Goal: Information Seeking & Learning: Learn about a topic

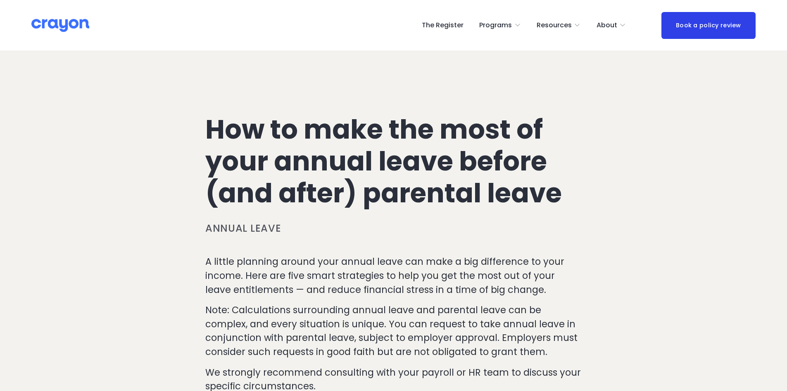
scroll to position [1789, 0]
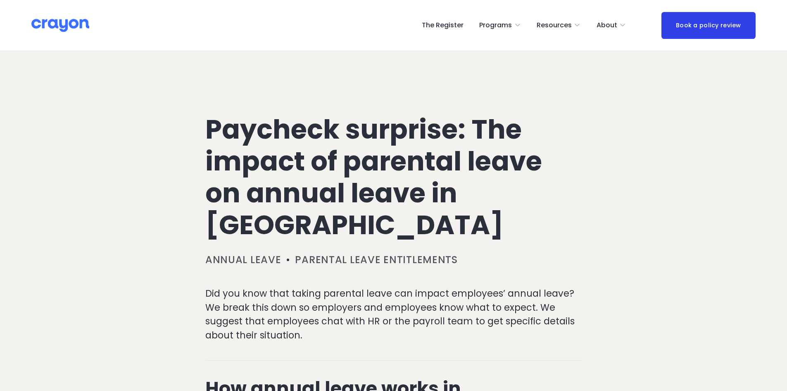
drag, startPoint x: 71, startPoint y: 26, endPoint x: 75, endPoint y: 25, distance: 4.3
click at [71, 26] on img at bounding box center [60, 25] width 58 height 14
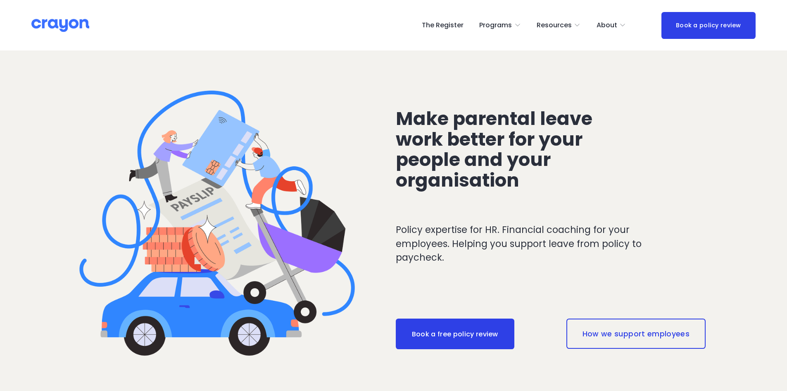
click at [0, 0] on span "Parent Hub" at bounding box center [0, 0] width 0 height 0
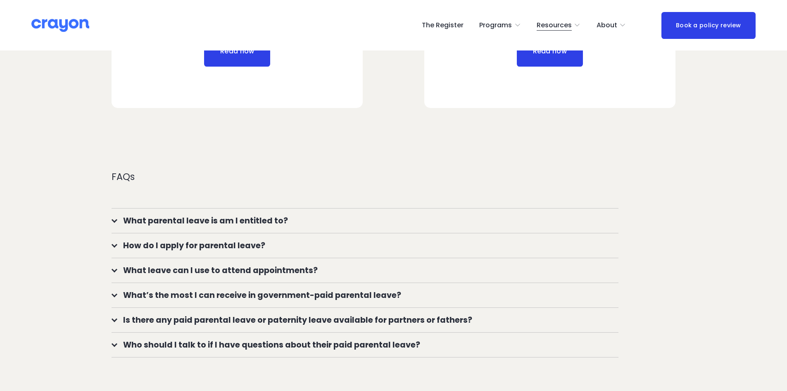
scroll to position [661, 0]
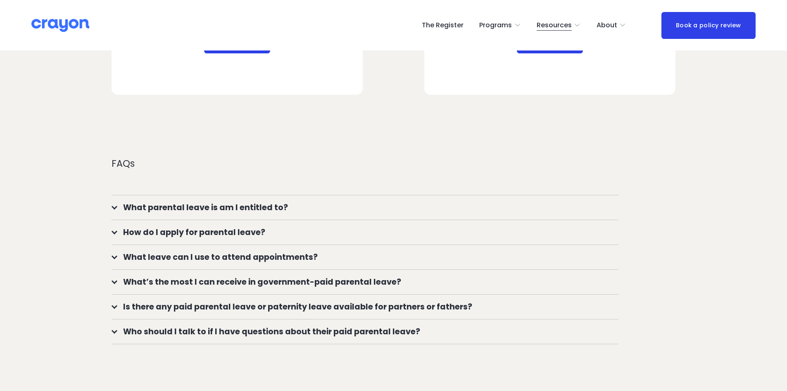
click at [114, 283] on div at bounding box center [115, 281] width 6 height 6
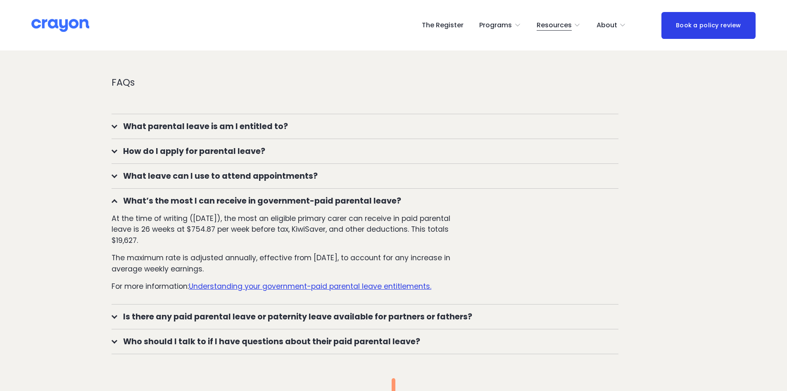
scroll to position [744, 0]
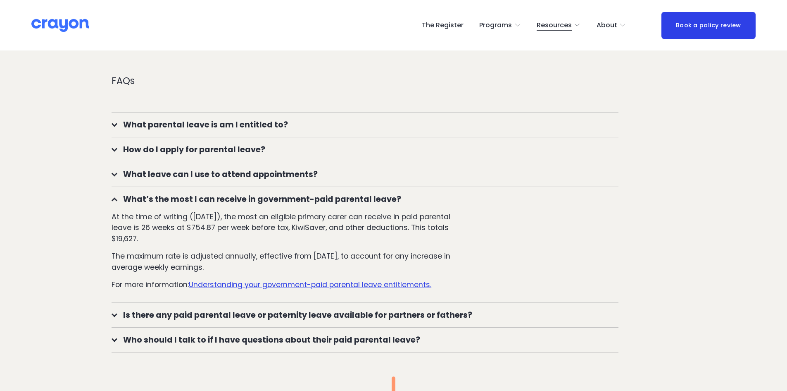
click at [119, 198] on span "What’s the most I can receive in government-paid parental leave?" at bounding box center [367, 199] width 501 height 12
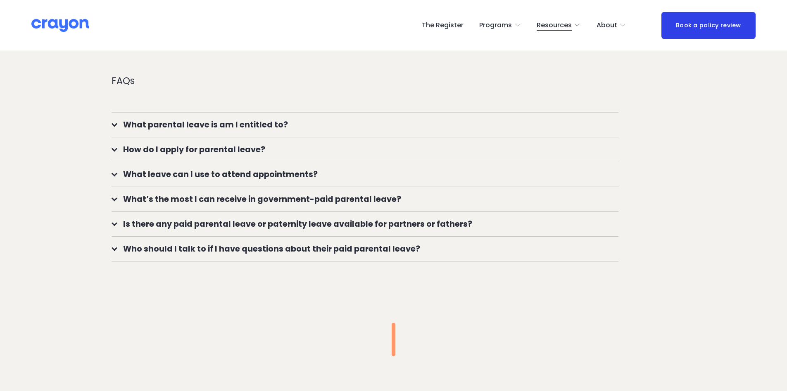
click at [119, 227] on span "Is there any paid parental leave or paternity leave available for partners or f…" at bounding box center [367, 224] width 501 height 12
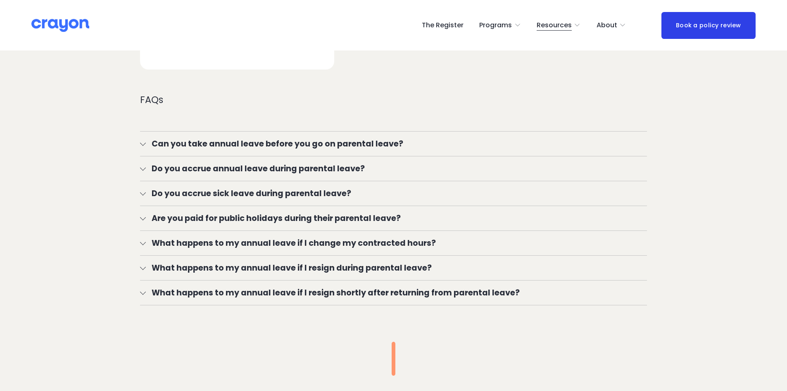
scroll to position [1529, 0]
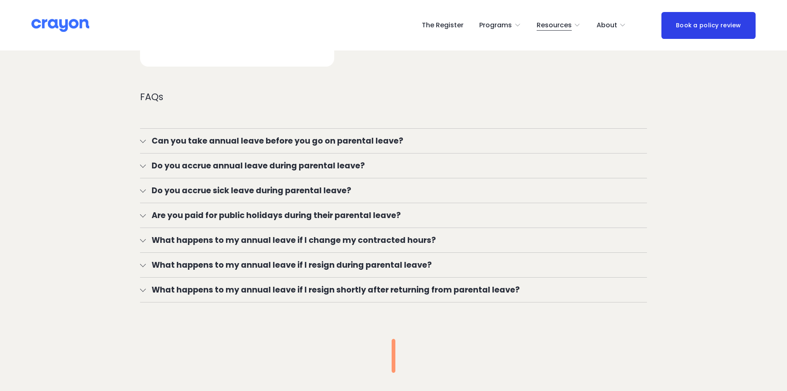
click at [148, 140] on span "Can you take annual leave before you go on parental leave?" at bounding box center [396, 141] width 501 height 12
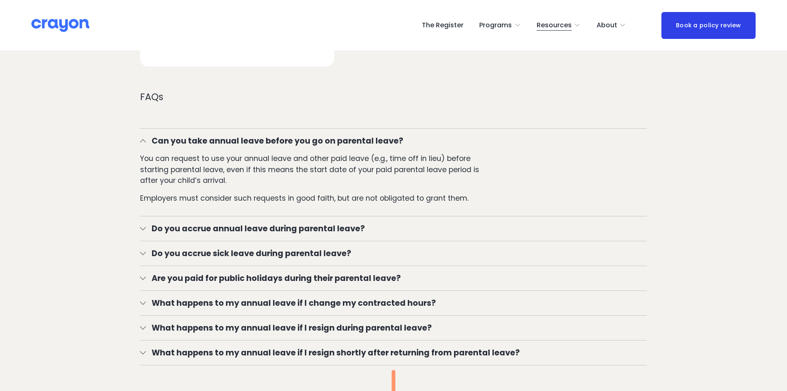
click at [148, 140] on span "Can you take annual leave before you go on parental leave?" at bounding box center [396, 141] width 501 height 12
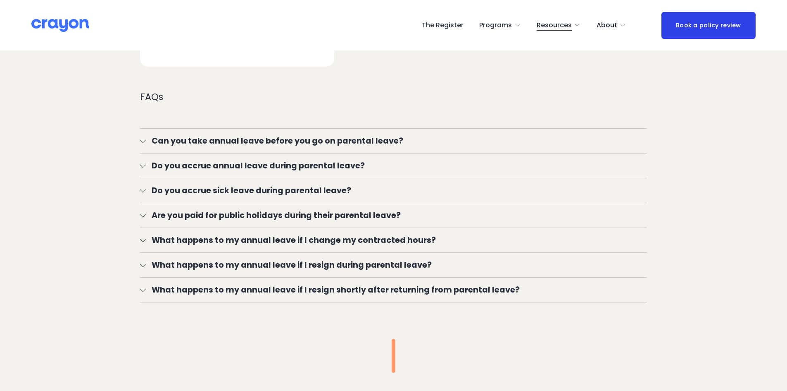
click at [148, 163] on span "Do you accrue annual leave during parental leave?" at bounding box center [396, 166] width 501 height 12
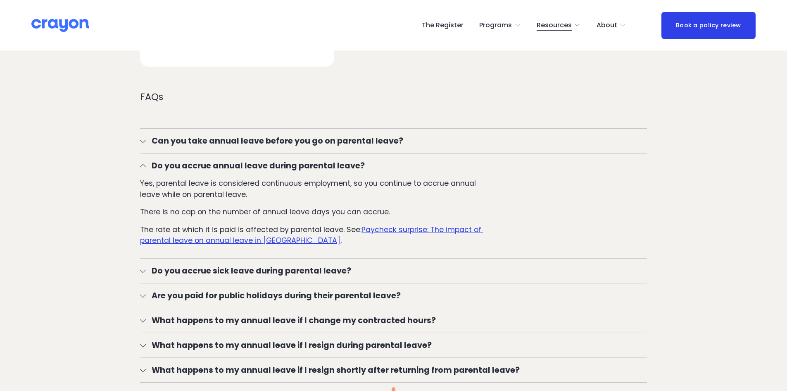
click at [144, 295] on div at bounding box center [143, 294] width 6 height 6
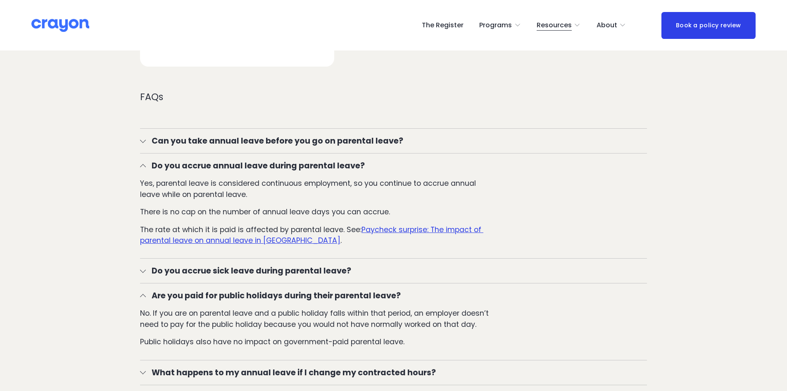
click at [144, 295] on div at bounding box center [143, 296] width 6 height 6
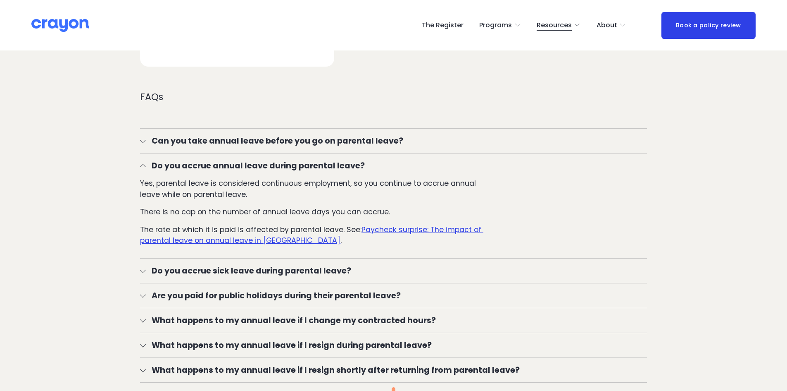
click at [141, 269] on div at bounding box center [143, 270] width 6 height 6
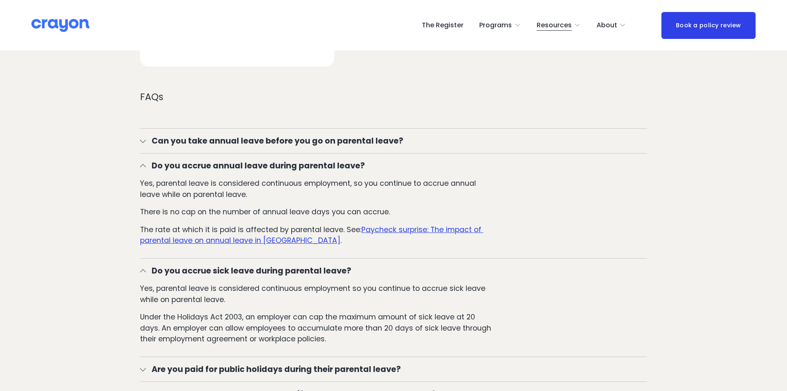
click at [141, 269] on div at bounding box center [143, 271] width 6 height 6
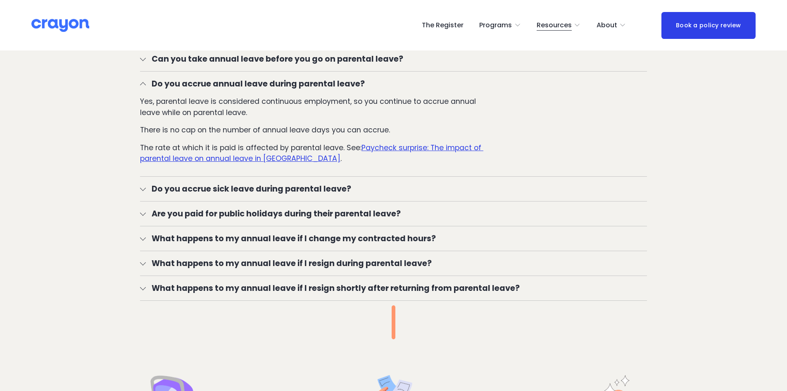
scroll to position [1612, 0]
click at [149, 237] on span "What happens to my annual leave if I change my contracted hours?" at bounding box center [396, 237] width 501 height 12
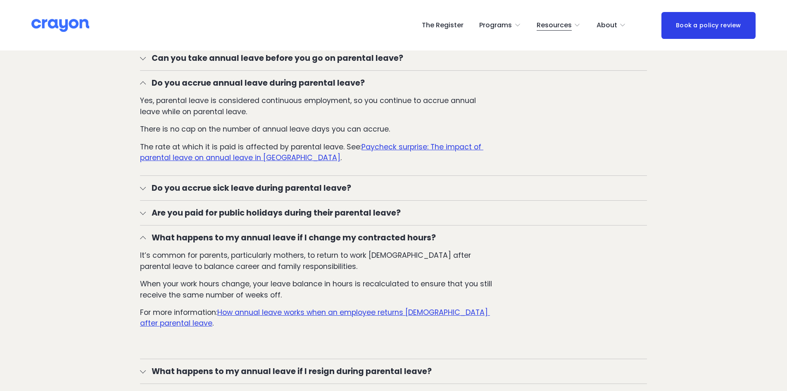
click at [149, 237] on span "What happens to my annual leave if I change my contracted hours?" at bounding box center [396, 237] width 501 height 12
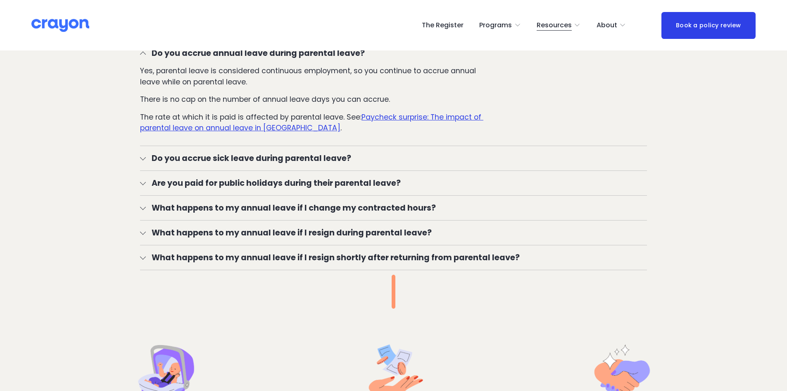
scroll to position [1653, 0]
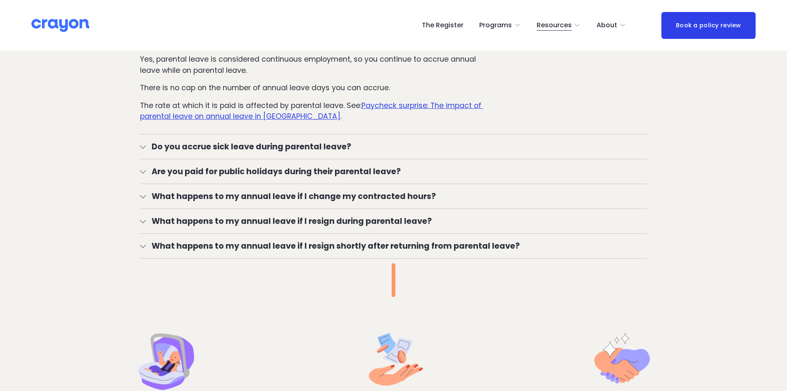
click at [141, 245] on div at bounding box center [143, 245] width 6 height 6
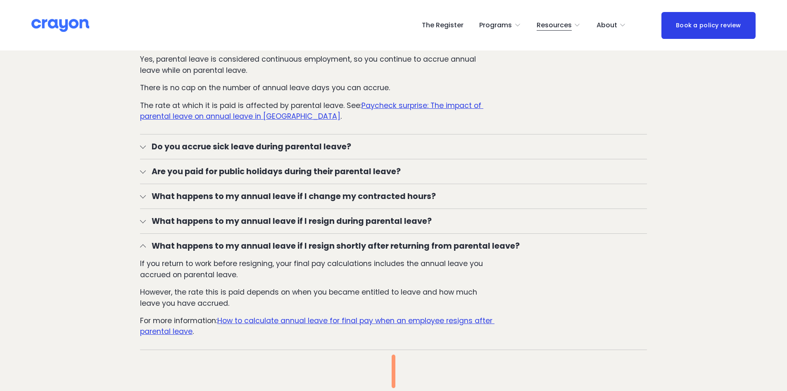
click at [141, 245] on div at bounding box center [143, 246] width 6 height 6
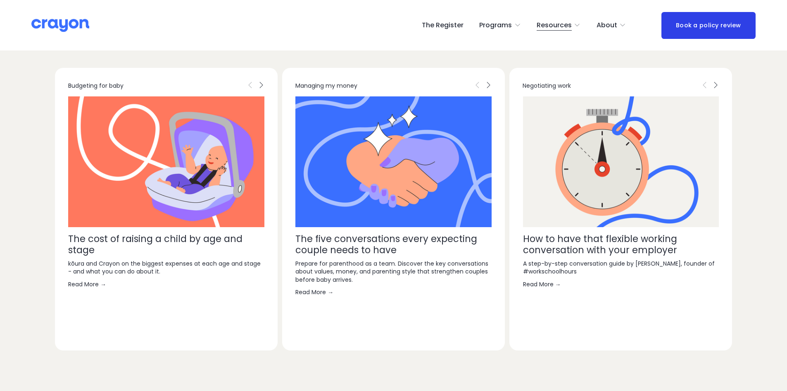
scroll to position [2190, 0]
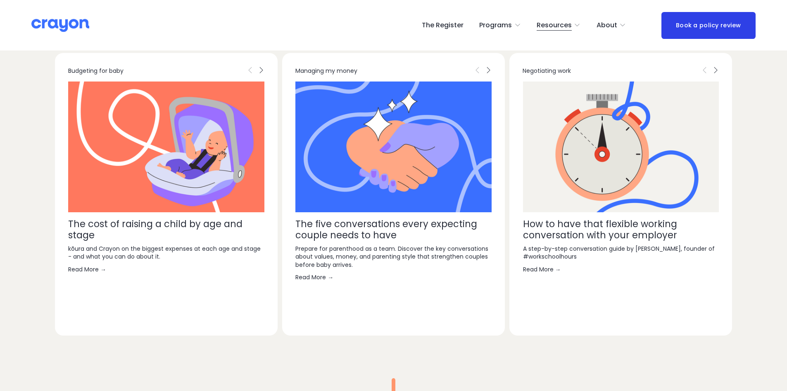
click at [88, 269] on link "Read More →" at bounding box center [166, 269] width 196 height 8
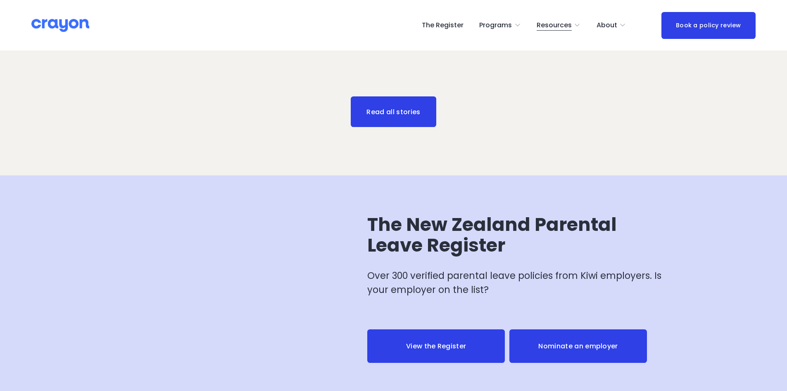
scroll to position [2934, 0]
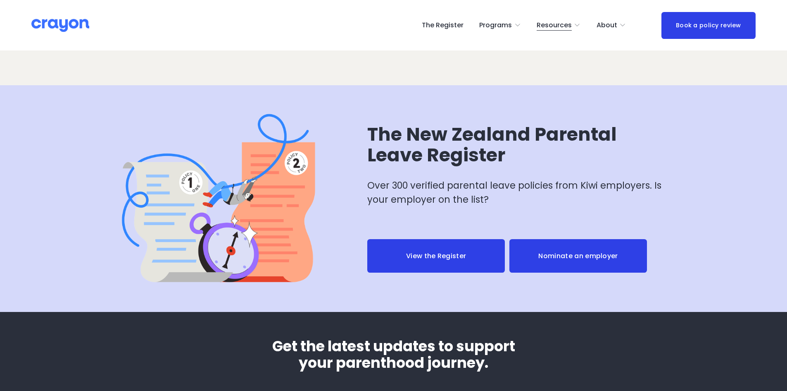
click at [467, 260] on link "View the Register" at bounding box center [436, 256] width 138 height 34
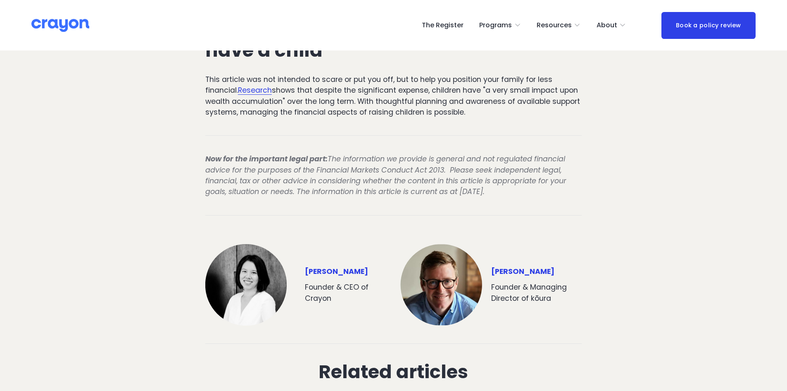
scroll to position [2810, 0]
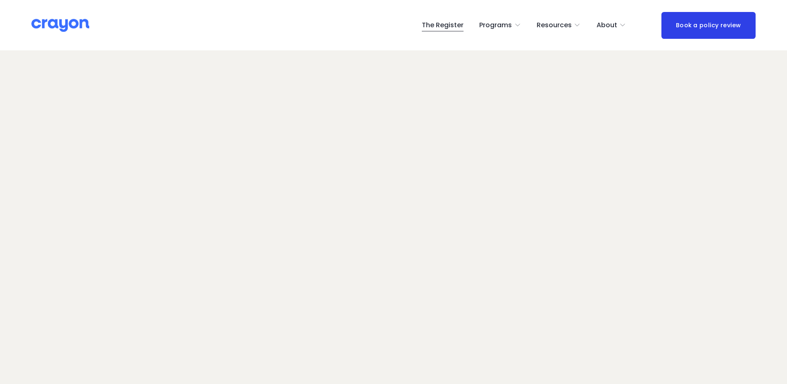
scroll to position [59, 0]
